Goal: Task Accomplishment & Management: Complete application form

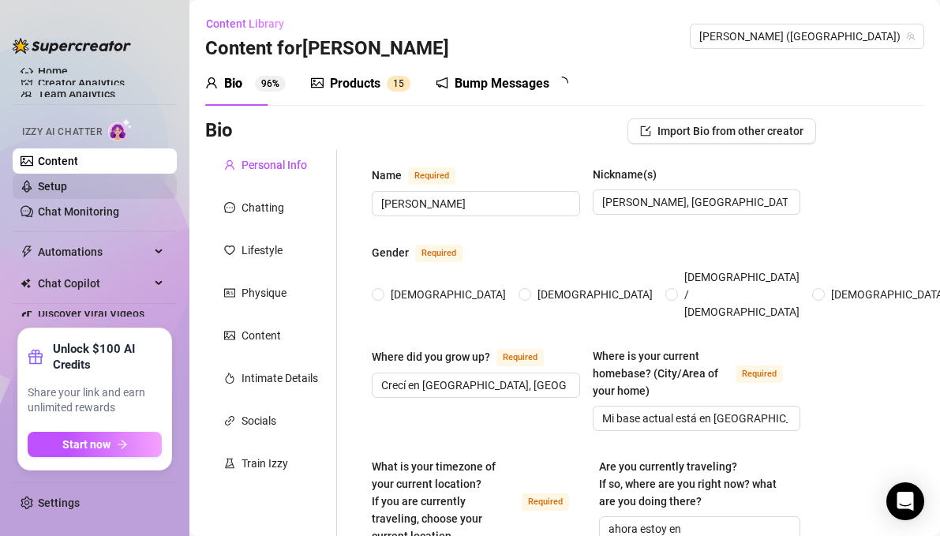
type input "[PERSON_NAME]"
type input "[PERSON_NAME], [GEOGRAPHIC_DATA]"
type input "Crecí en [GEOGRAPHIC_DATA], [GEOGRAPHIC_DATA], que es mi ciudad [DATE]"
type input "Mi base actual está en [GEOGRAPHIC_DATA], [GEOGRAPHIC_DATA], aunque viajo mucho"
type input "heterocurioso, un poco bi"
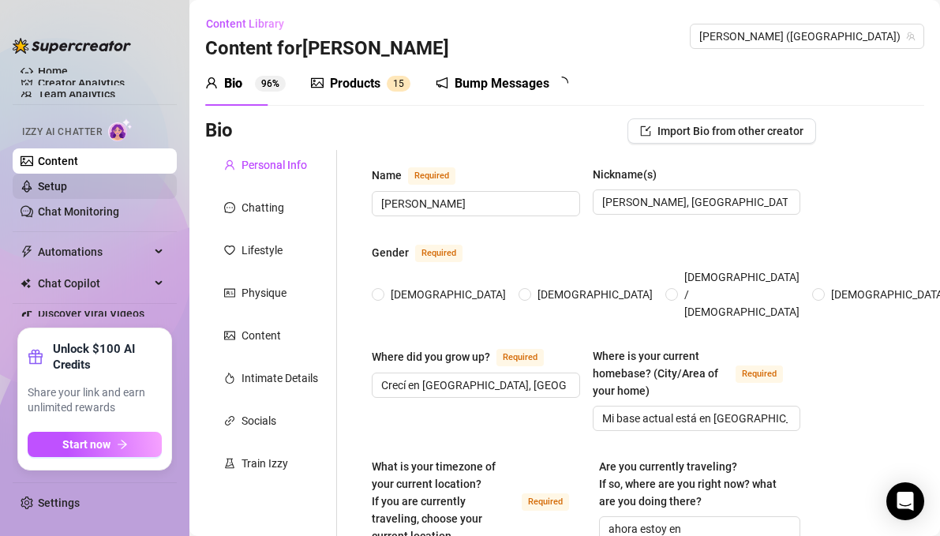
type input "Soltero"
type input "Sí, tengo una hermana. Es madre joven, luchadora y una figura muy importante en…"
type input "No, no tengo hijos"
type input "Sí 🐾, tengo dos perros (Pitu y [PERSON_NAME]) y un gato ([PERSON_NAME])"
type input "Actualmente me dedico a OnlyFans, donde lo que comparto no es solo contenido, s…"
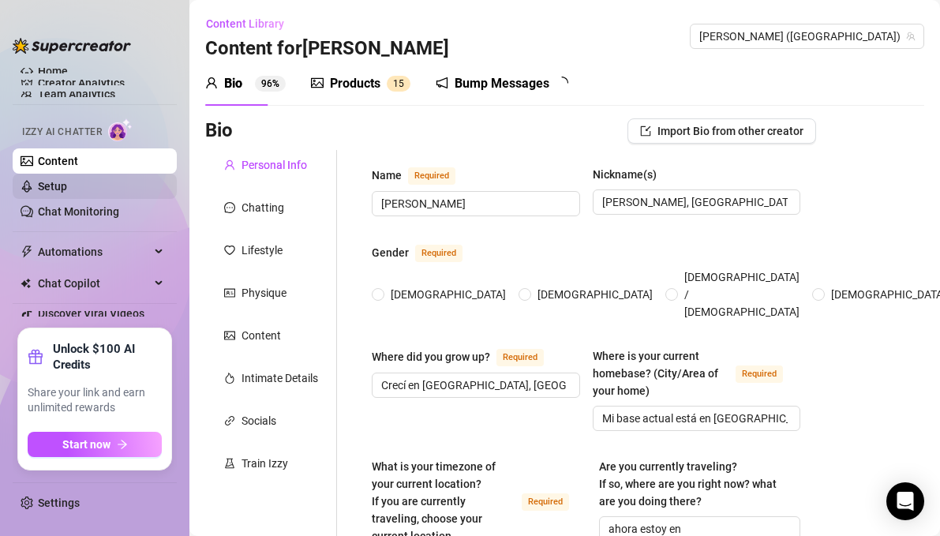
type input "trabajé como comercial en el Mallorca Island Festival. También tuve experiencia…"
type input "Terminé el bachillerato y después dejé los estudios porque tenía claro que quer…"
type input "No sigo una religión en particular, pero sí creo en [DEMOGRAPHIC_DATA] como una…"
type input "Mis creencias ideológicas están muy ligadas a la libertad personal, la discipli…"
radio input "true"
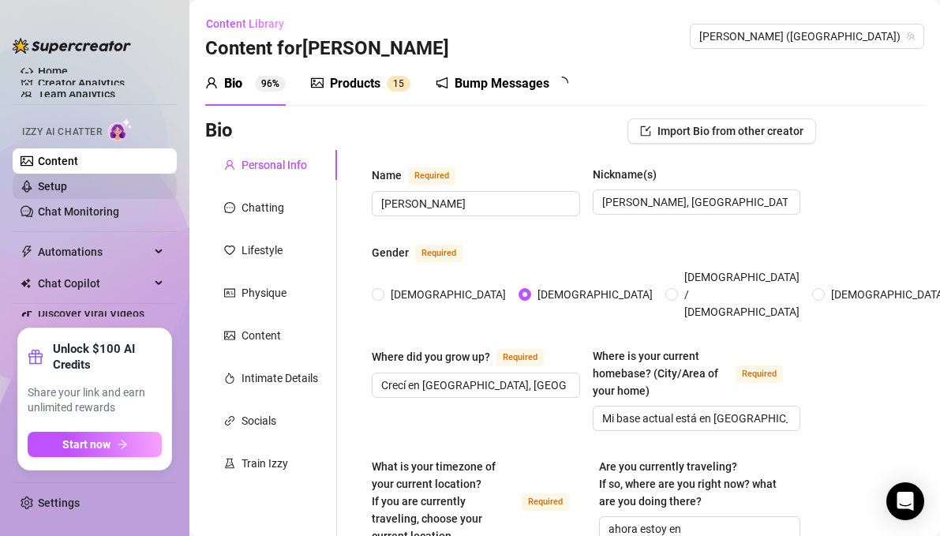
type input "[DATE]"
click at [106, 205] on link "Chat Monitoring" at bounding box center [78, 211] width 81 height 13
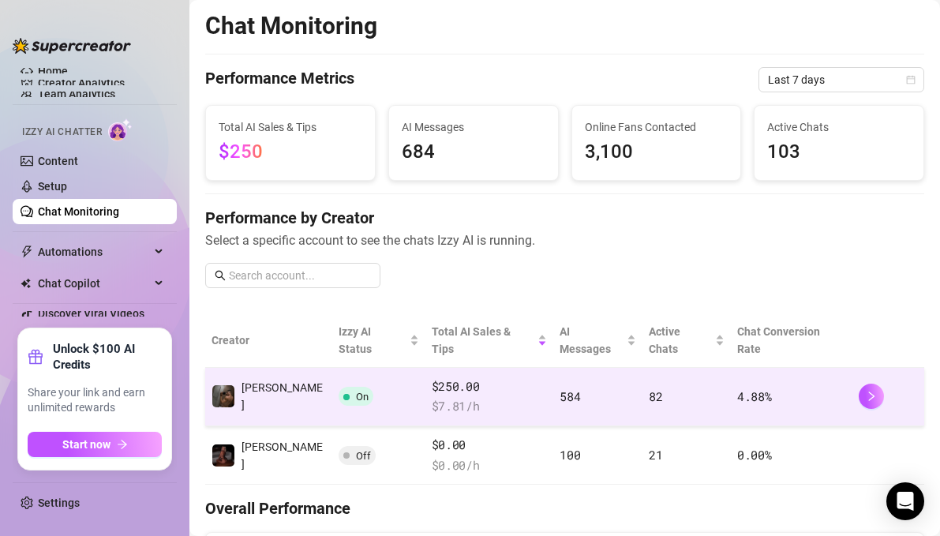
click at [559, 370] on td "584" at bounding box center [597, 397] width 89 height 58
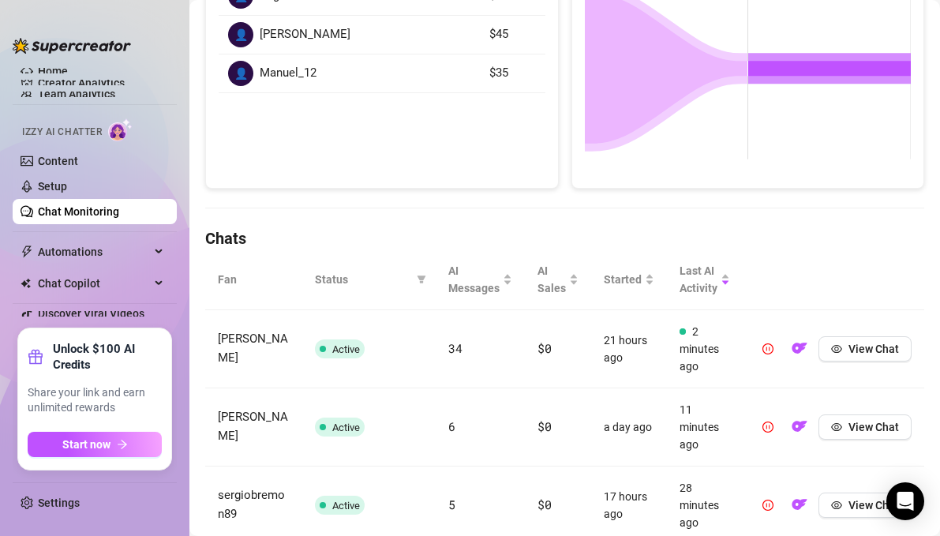
scroll to position [339, 0]
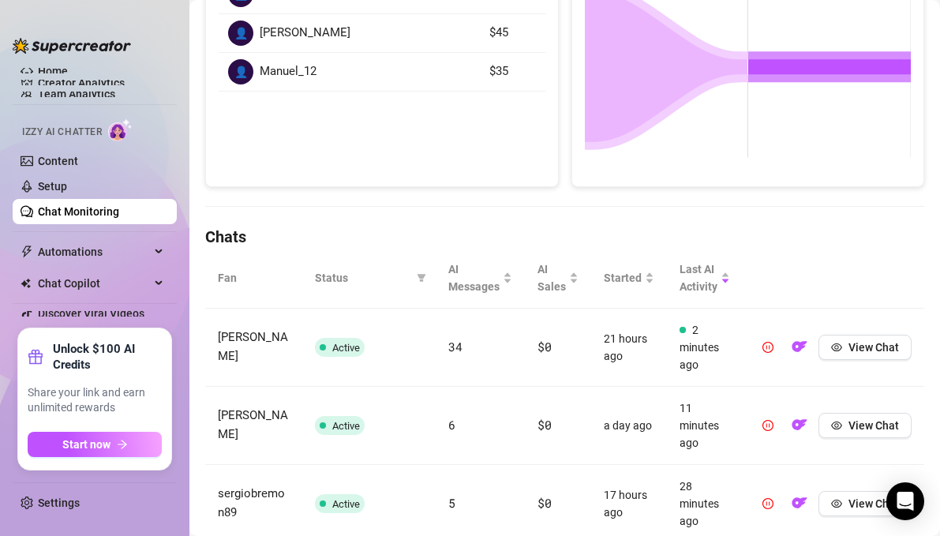
click at [335, 275] on span "Status" at bounding box center [362, 277] width 95 height 17
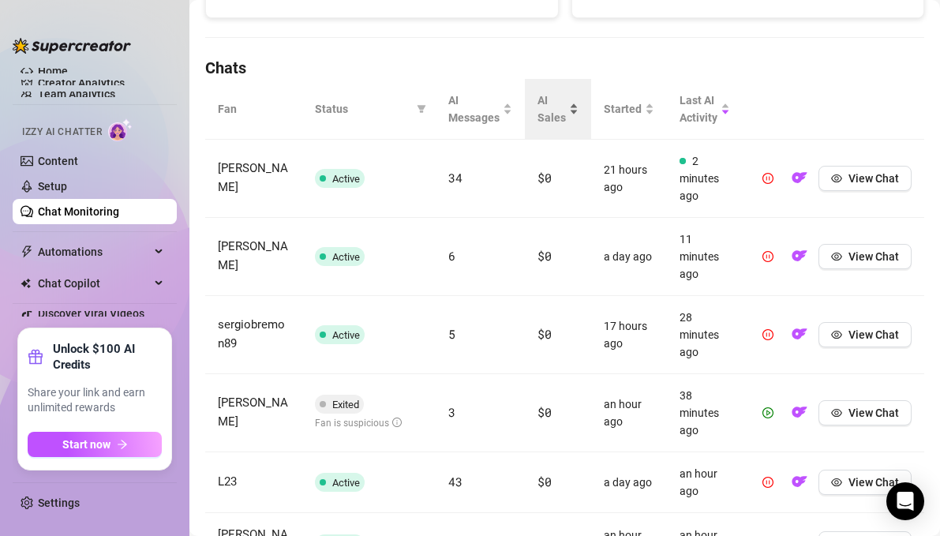
scroll to position [521, 0]
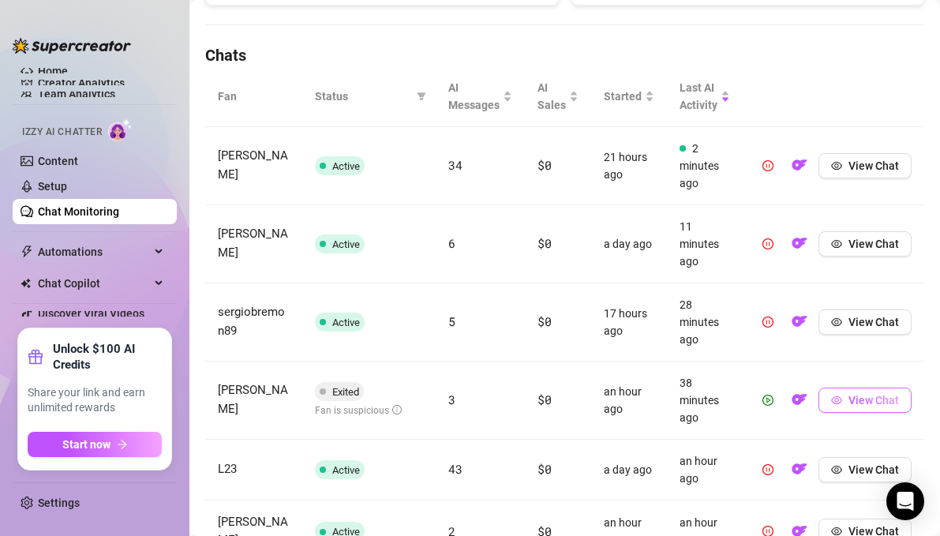
click at [863, 399] on span "View Chat" at bounding box center [873, 400] width 51 height 13
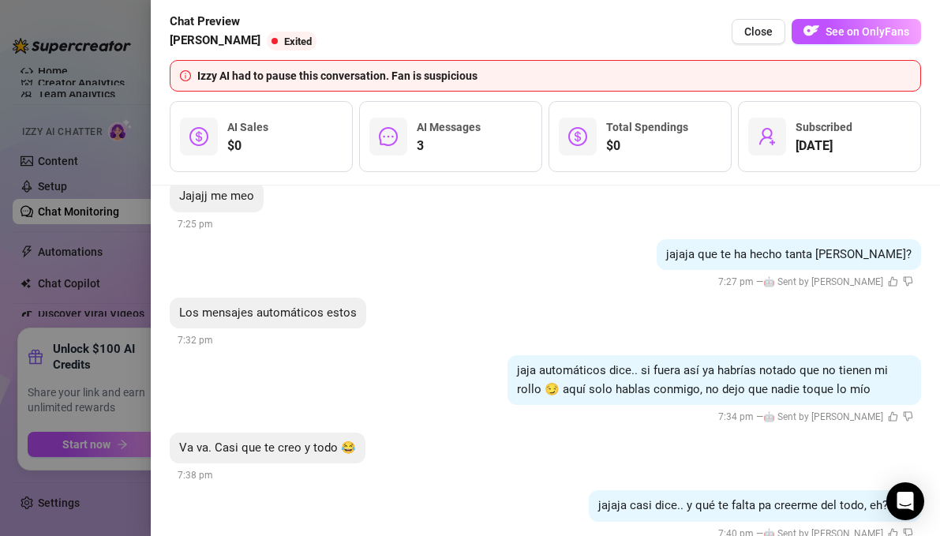
scroll to position [858, 0]
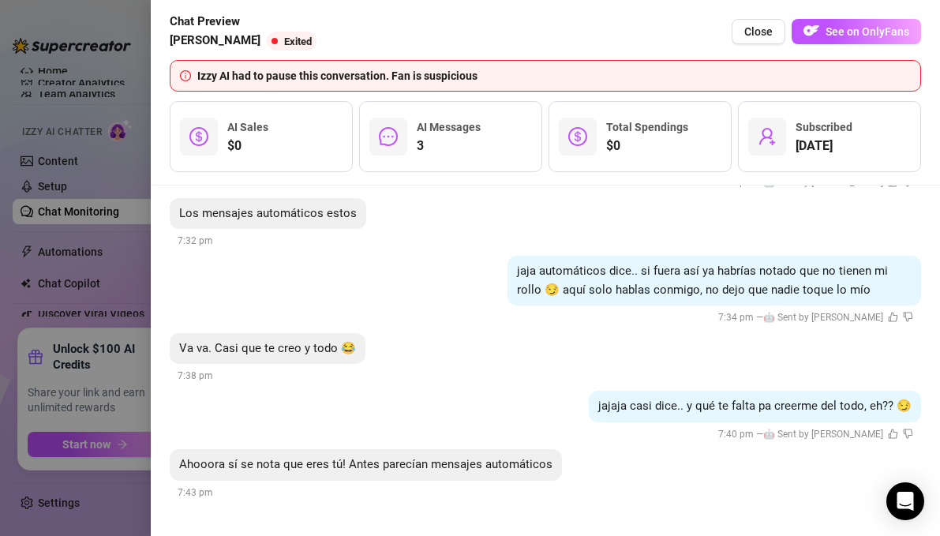
click at [101, 291] on div at bounding box center [470, 268] width 940 height 536
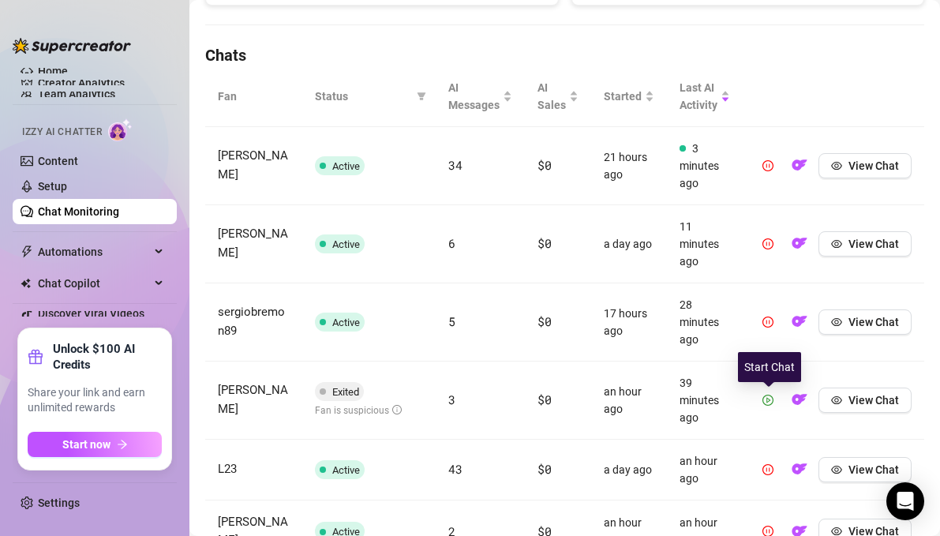
click at [767, 406] on icon "play-circle" at bounding box center [767, 400] width 11 height 11
